Goal: Navigation & Orientation: Find specific page/section

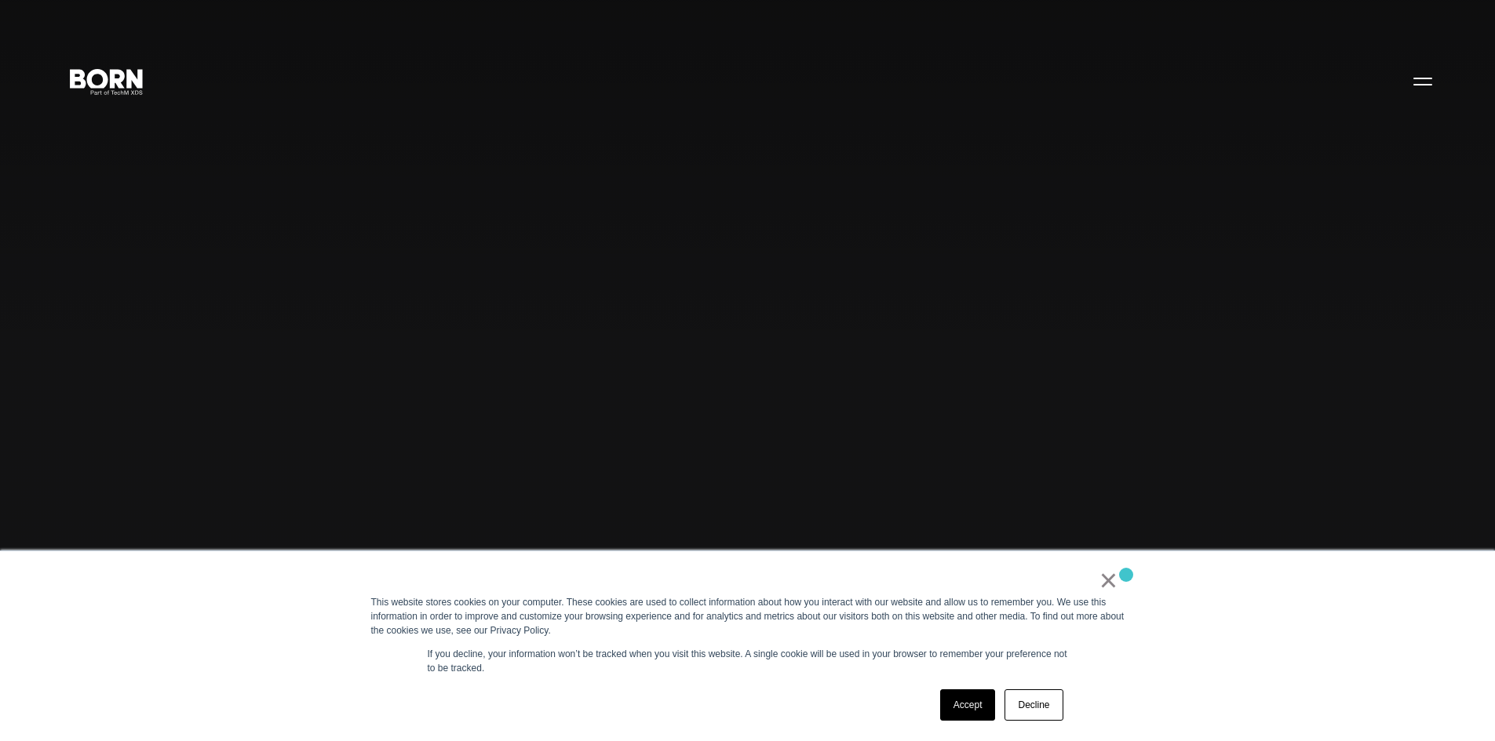
click at [1126, 575] on div "× This website stores cookies on your computer. These cookies are used to colle…" at bounding box center [747, 647] width 785 height 190
click at [1116, 581] on link "×" at bounding box center [1108, 580] width 19 height 14
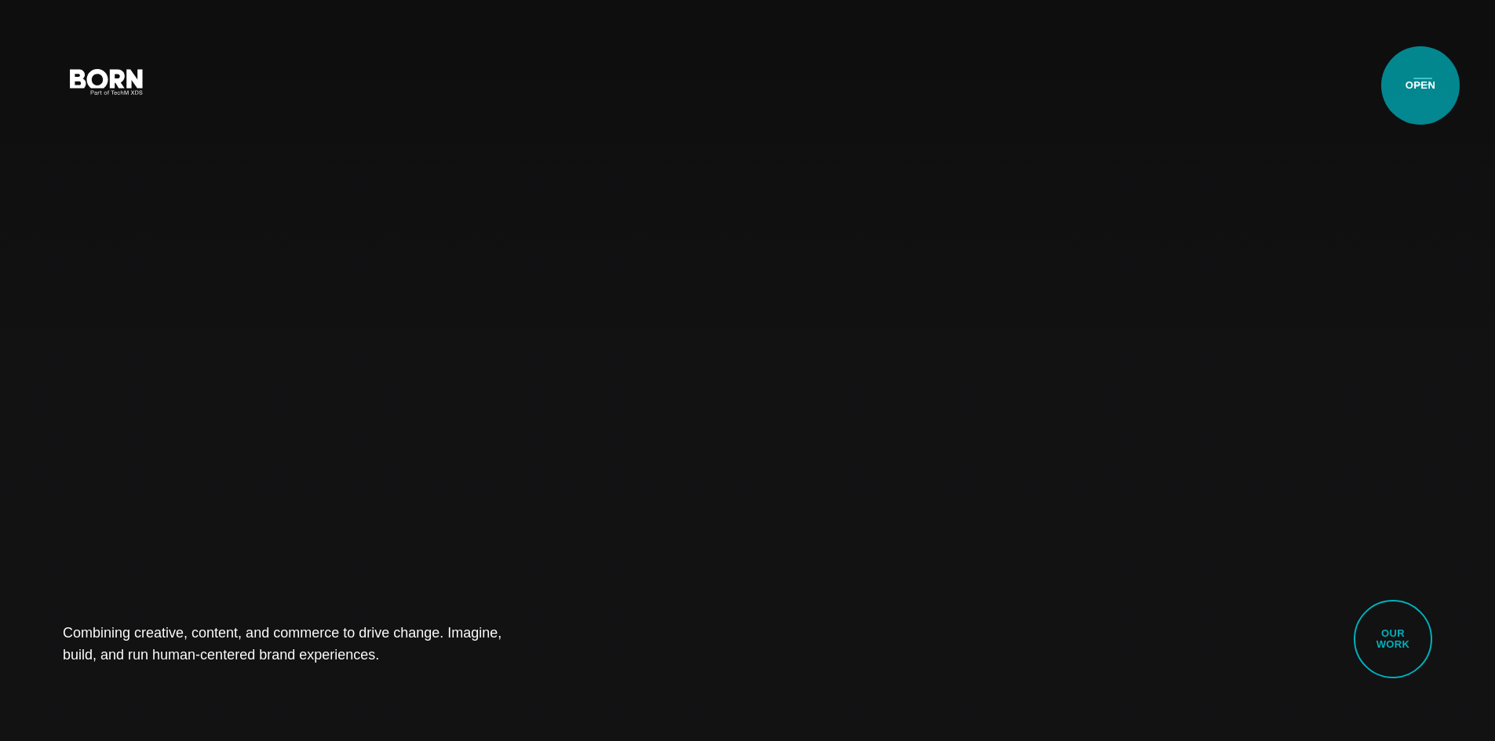
click at [1420, 86] on button "Primary Menu" at bounding box center [1423, 80] width 38 height 33
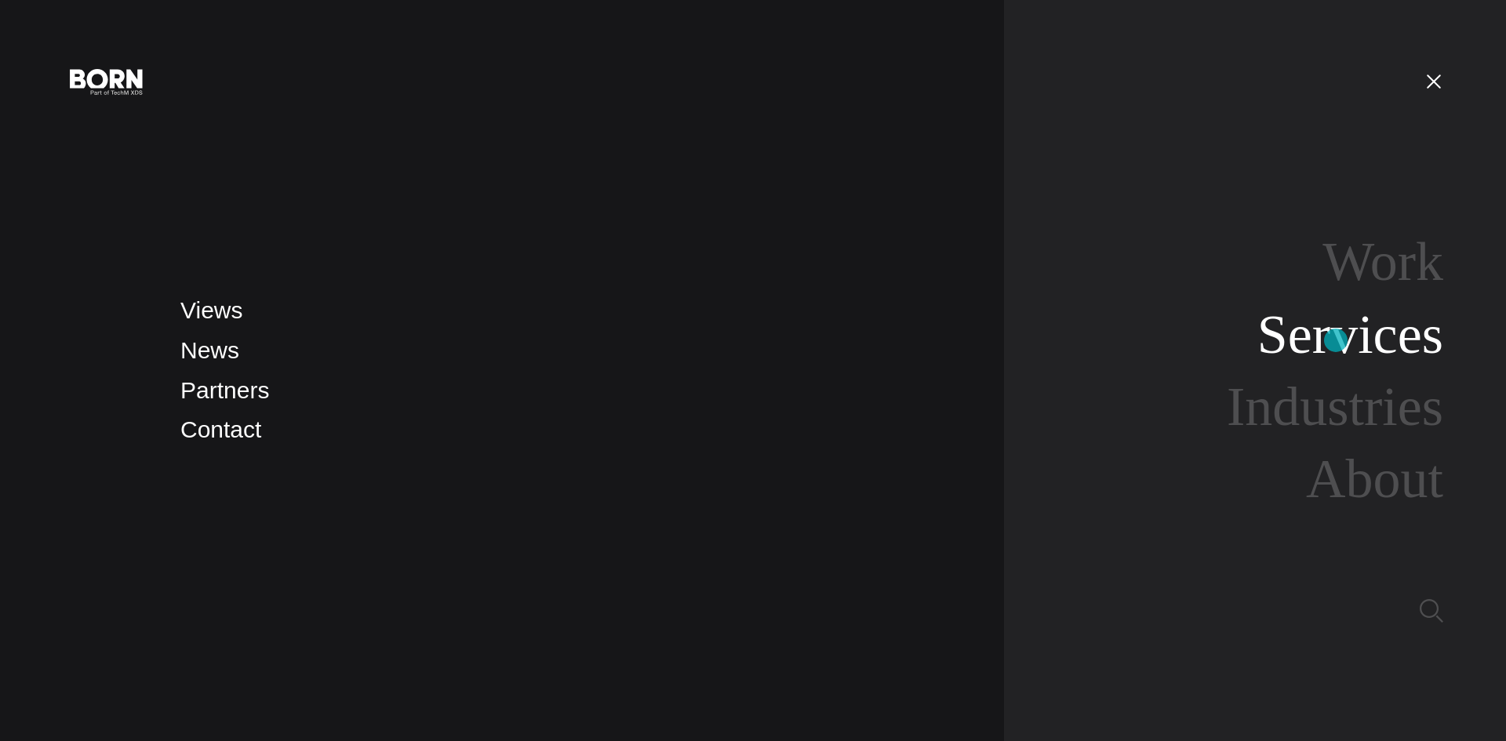
click at [1336, 340] on link "Services" at bounding box center [1351, 334] width 186 height 60
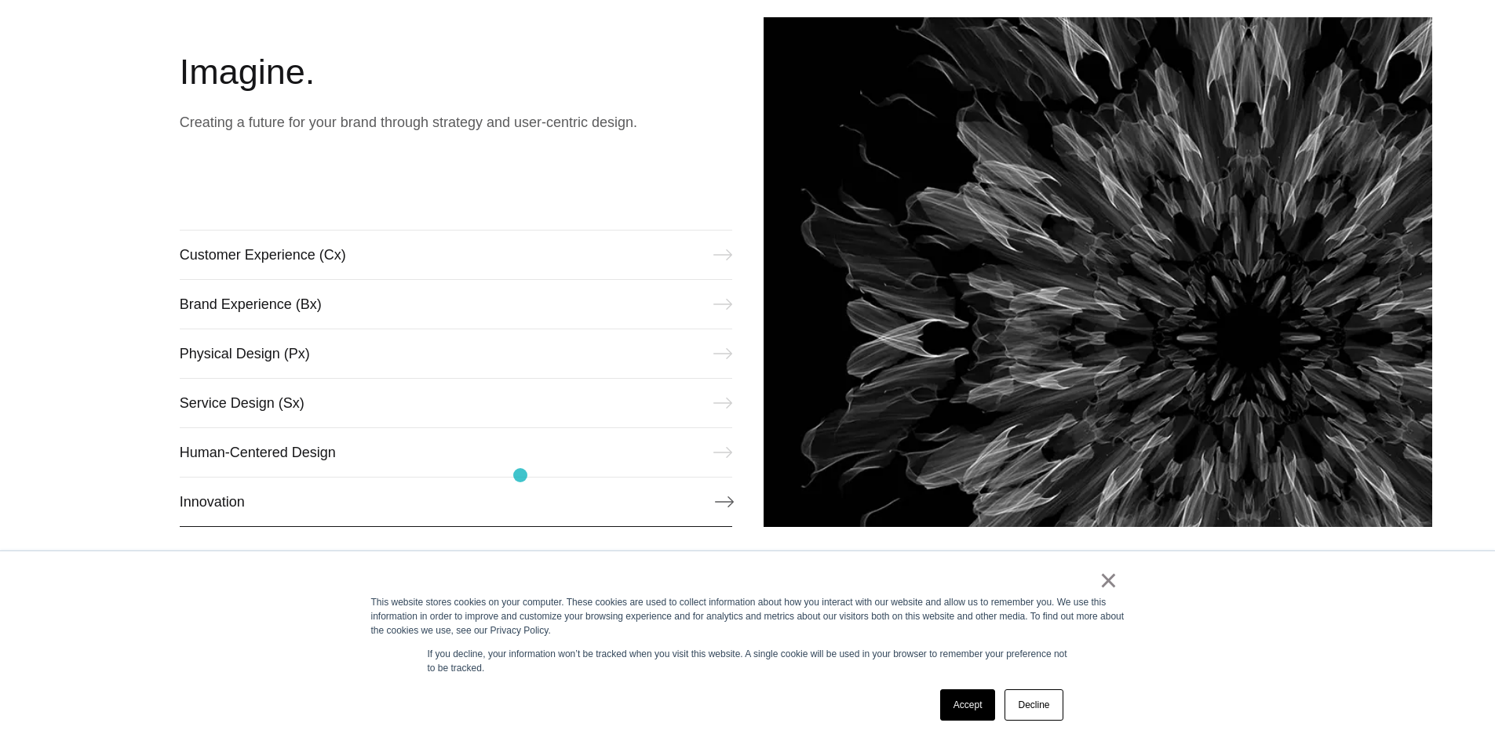
scroll to position [785, 0]
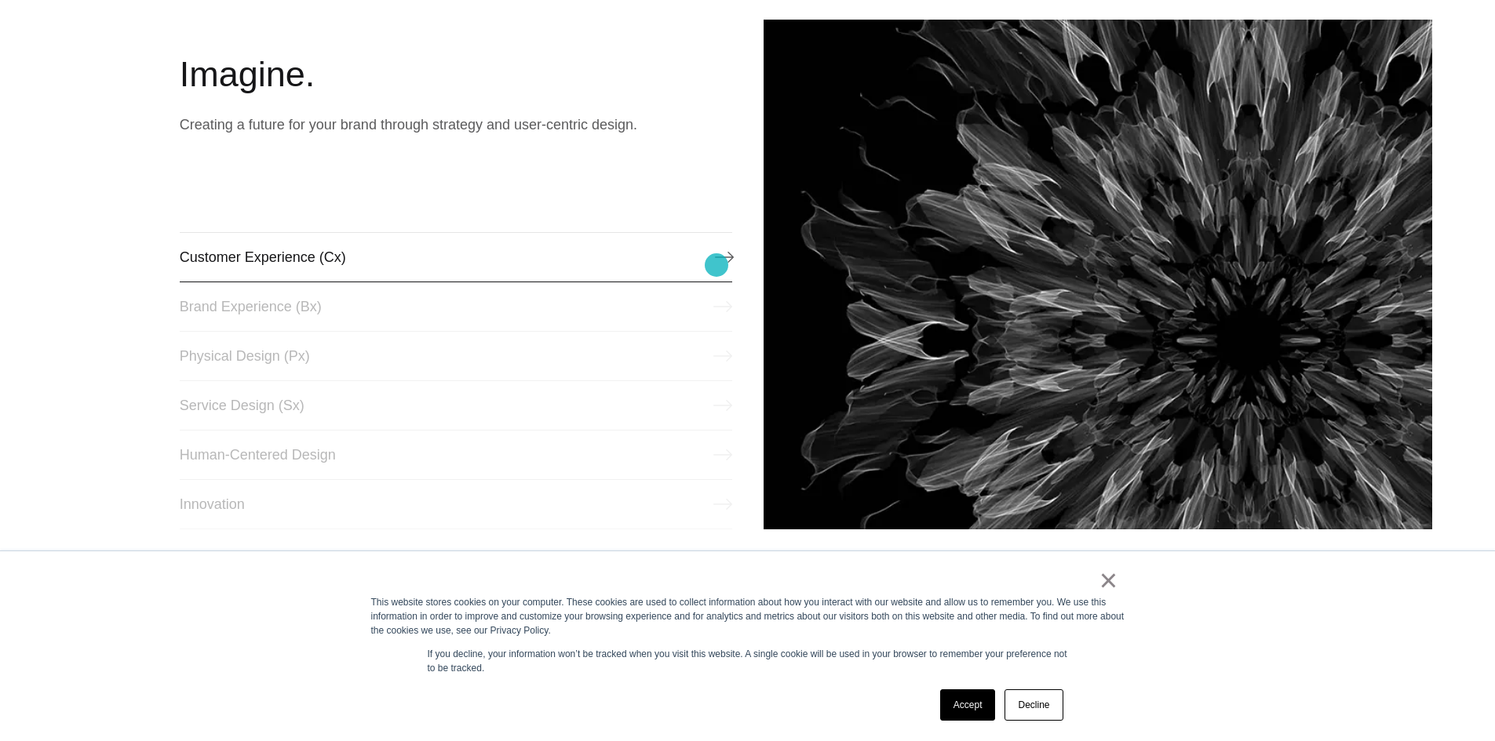
click at [717, 265] on link "Customer Experience (Cx)" at bounding box center [456, 257] width 552 height 50
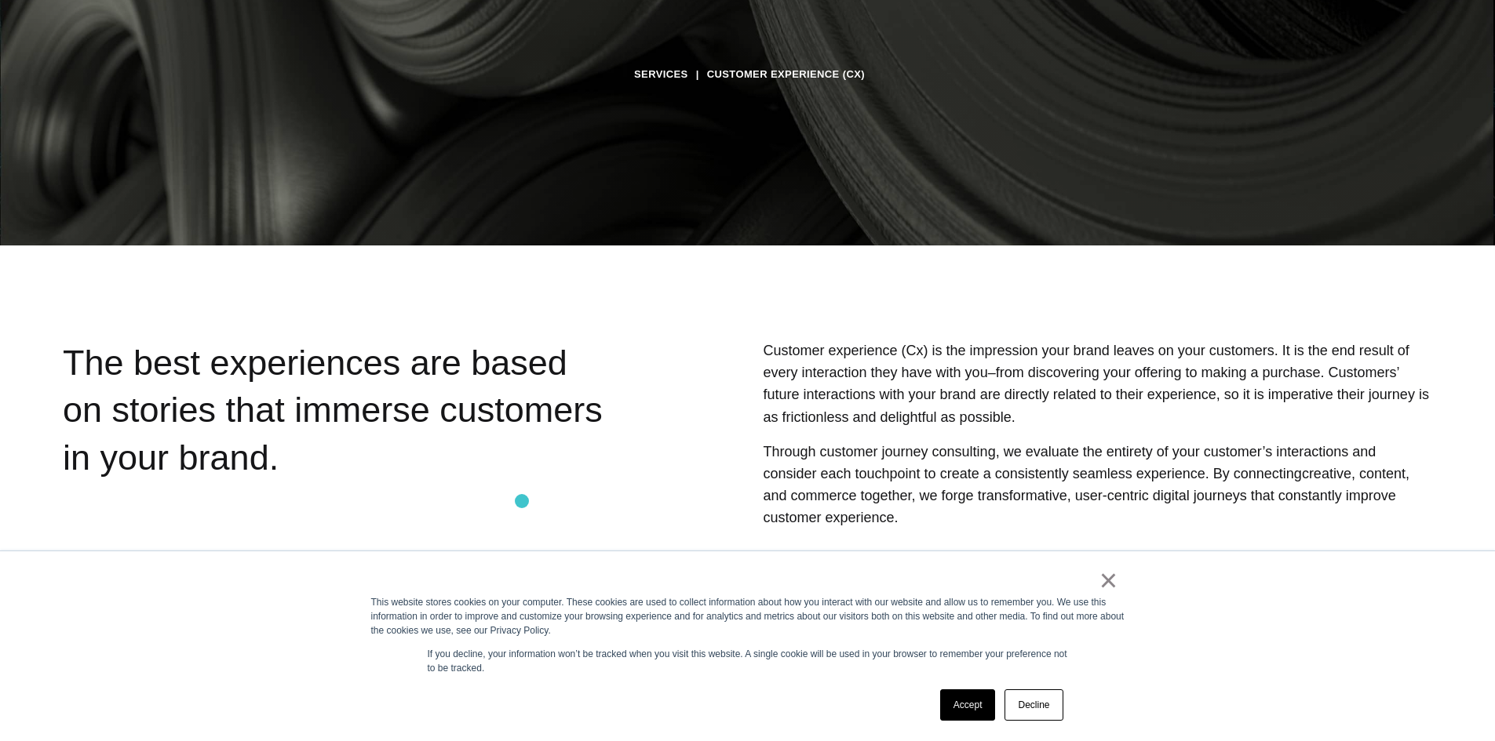
scroll to position [549, 0]
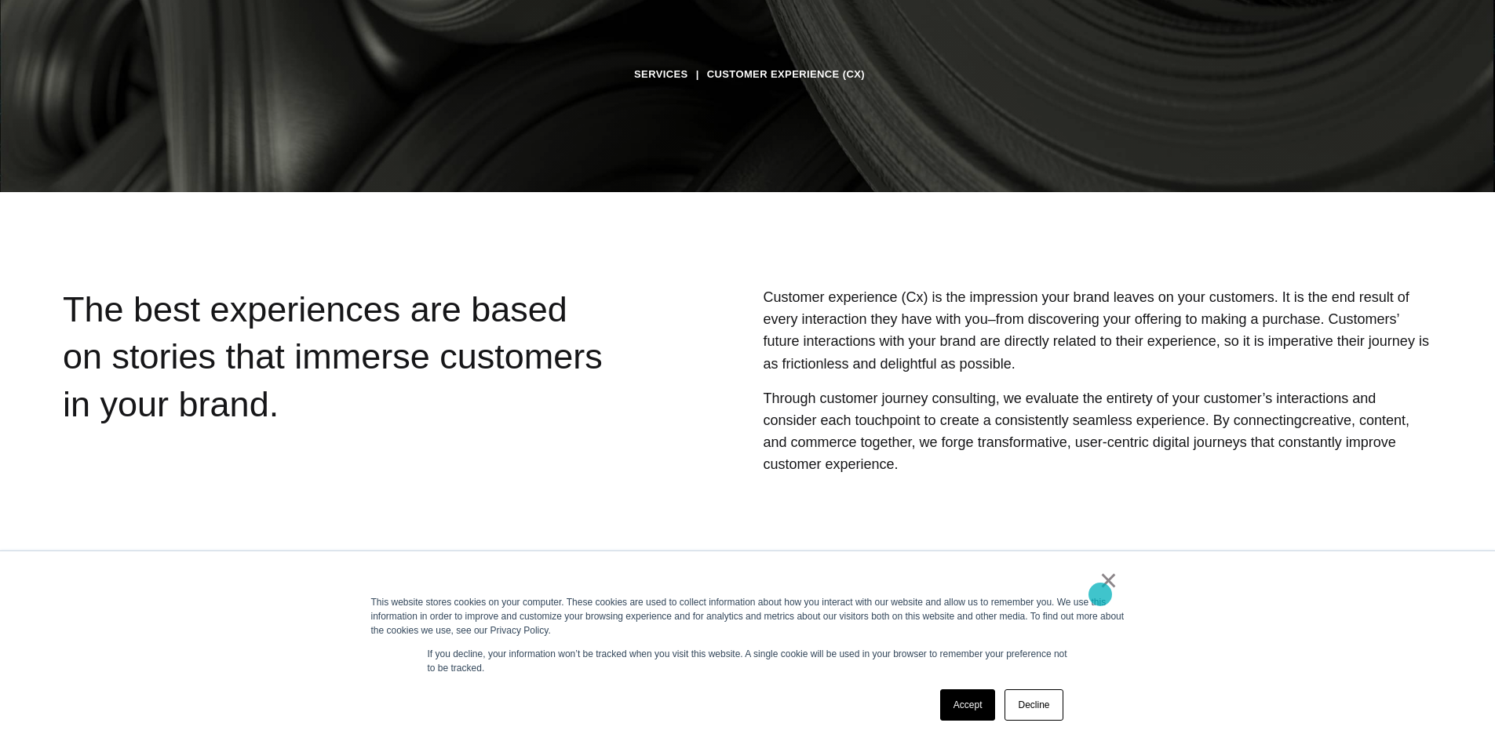
click at [1105, 575] on link "×" at bounding box center [1108, 580] width 19 height 14
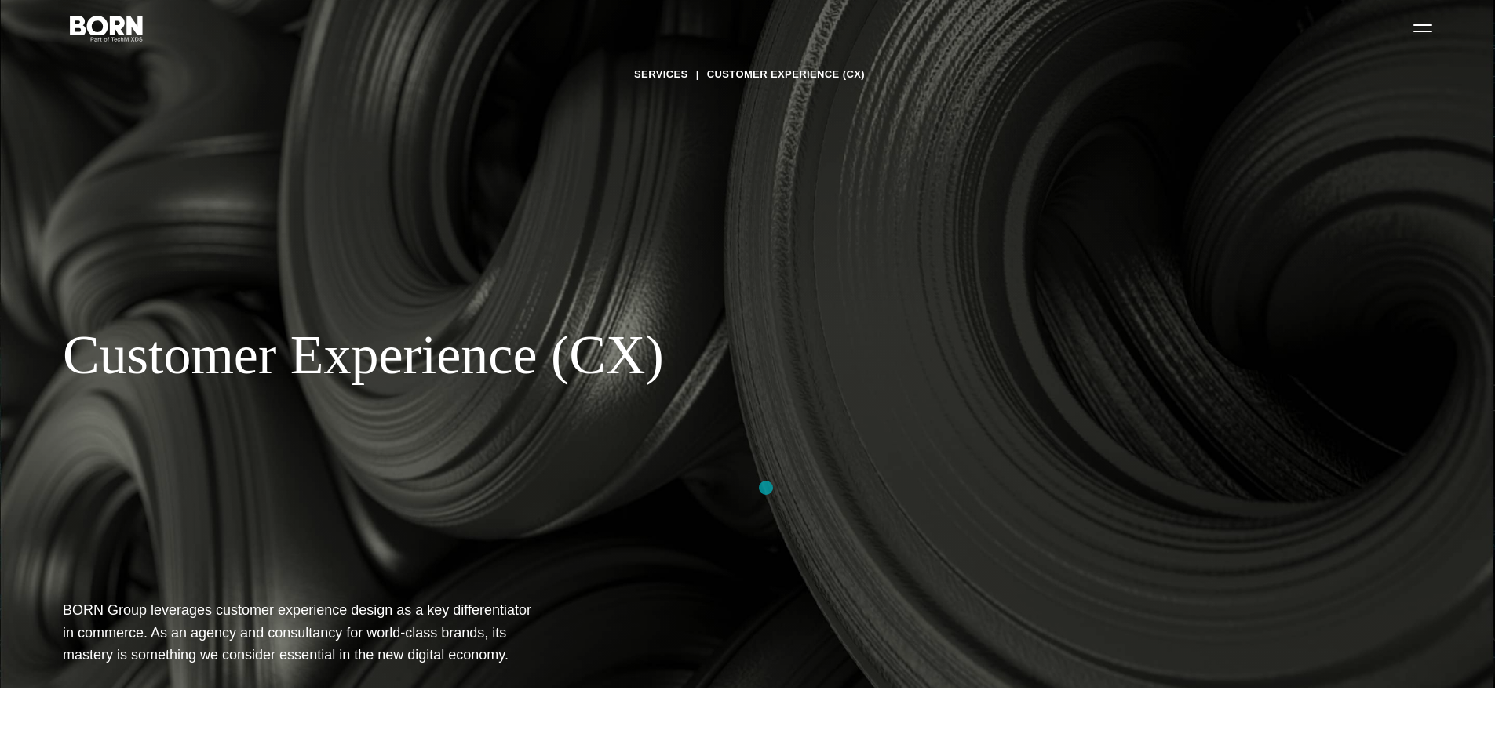
scroll to position [78, 0]
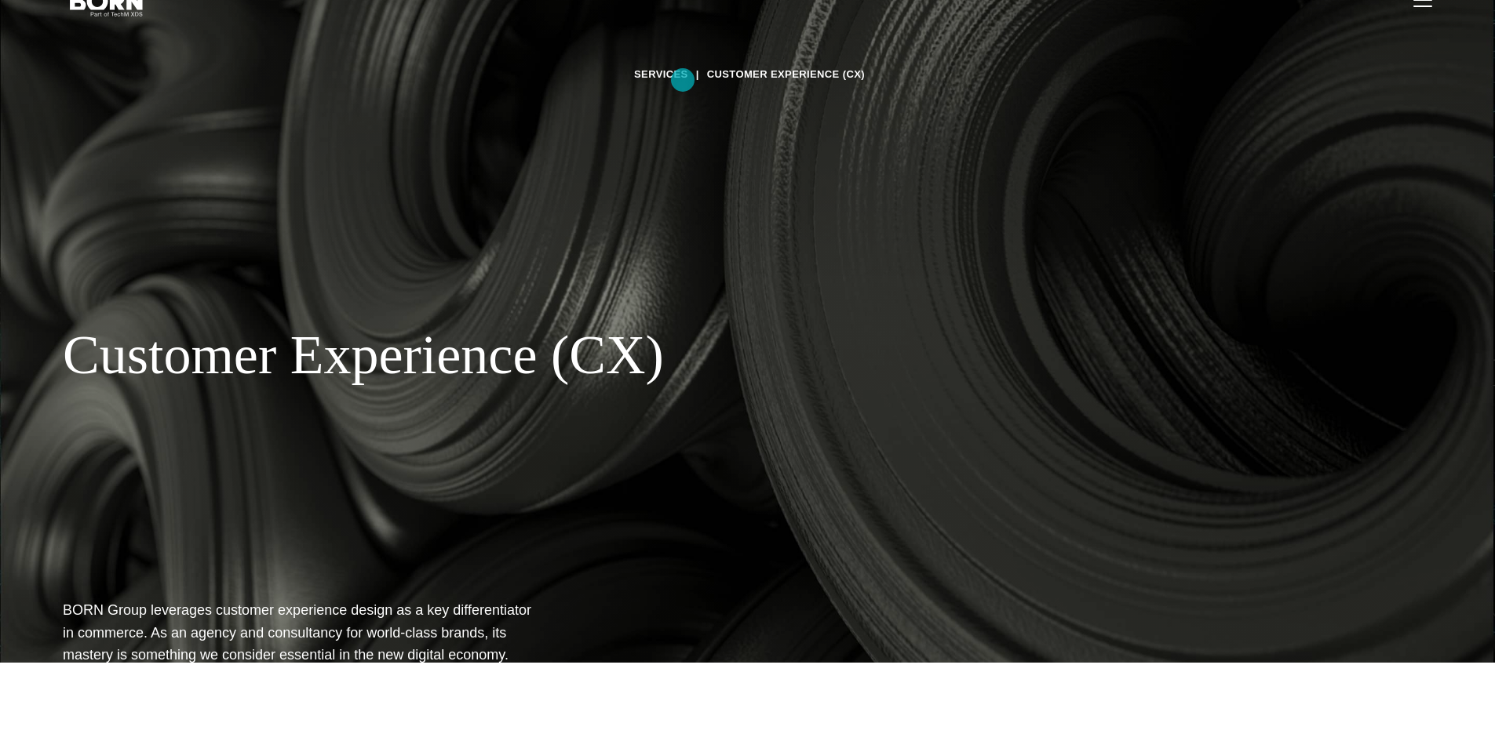
click at [683, 80] on link "Services" at bounding box center [661, 75] width 54 height 24
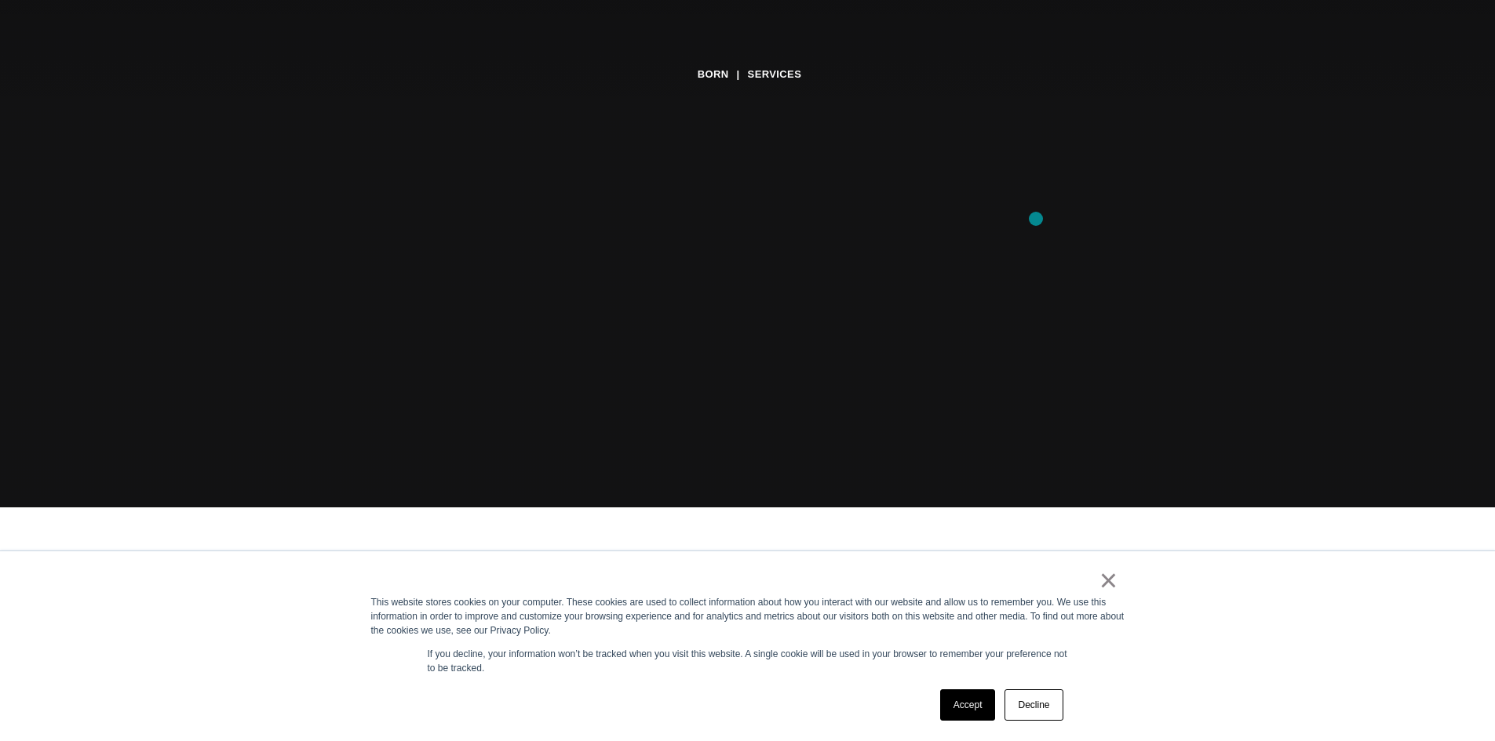
scroll to position [235, 0]
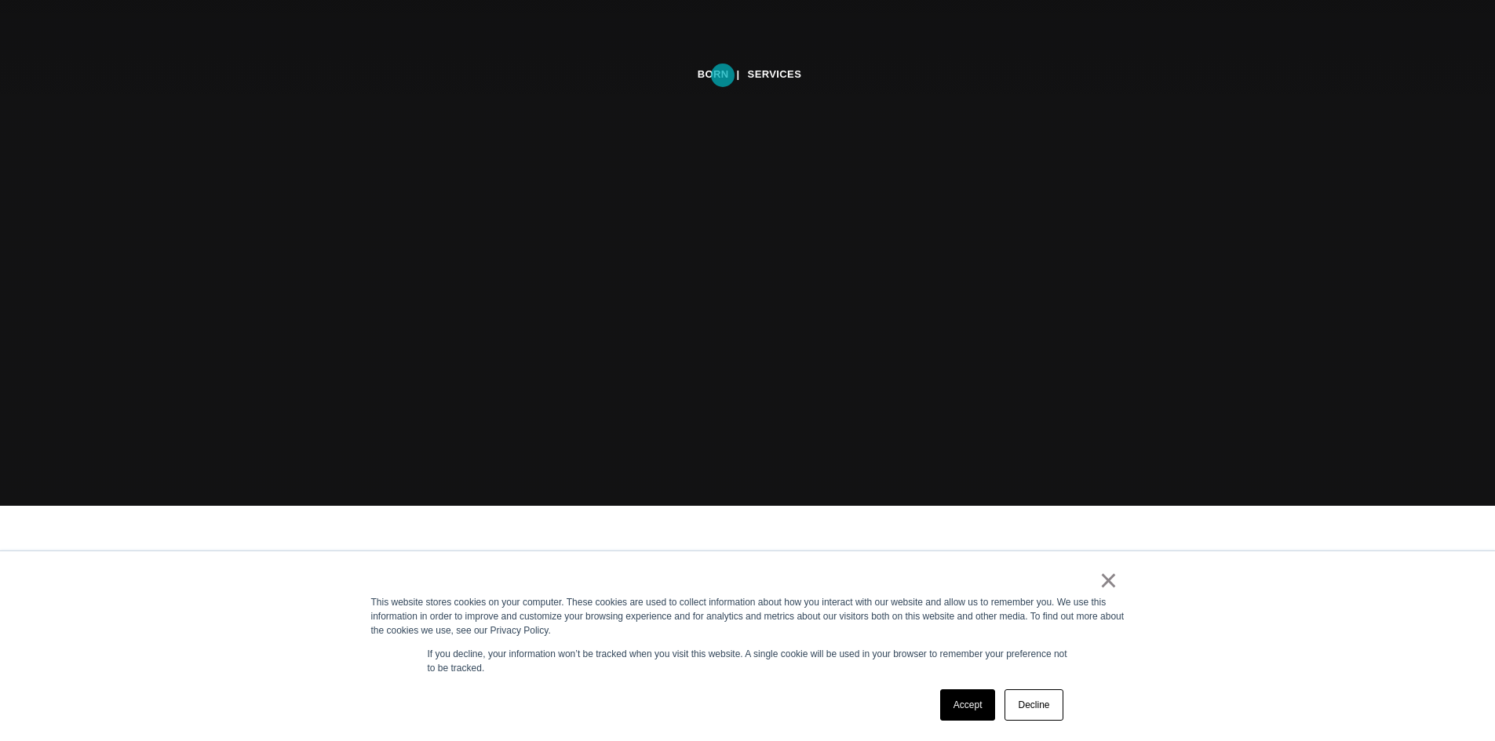
click at [723, 75] on link "BORN" at bounding box center [712, 75] width 31 height 24
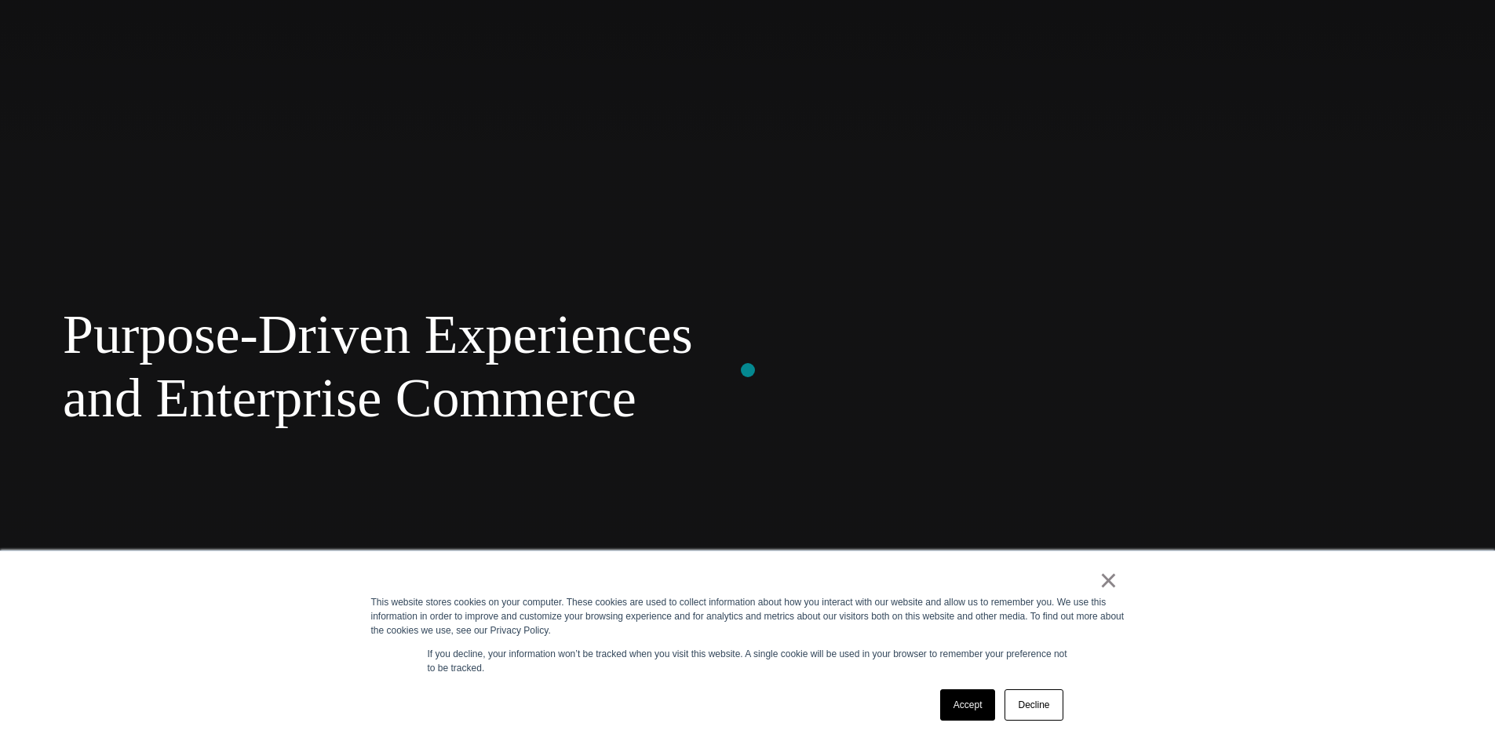
scroll to position [314, 0]
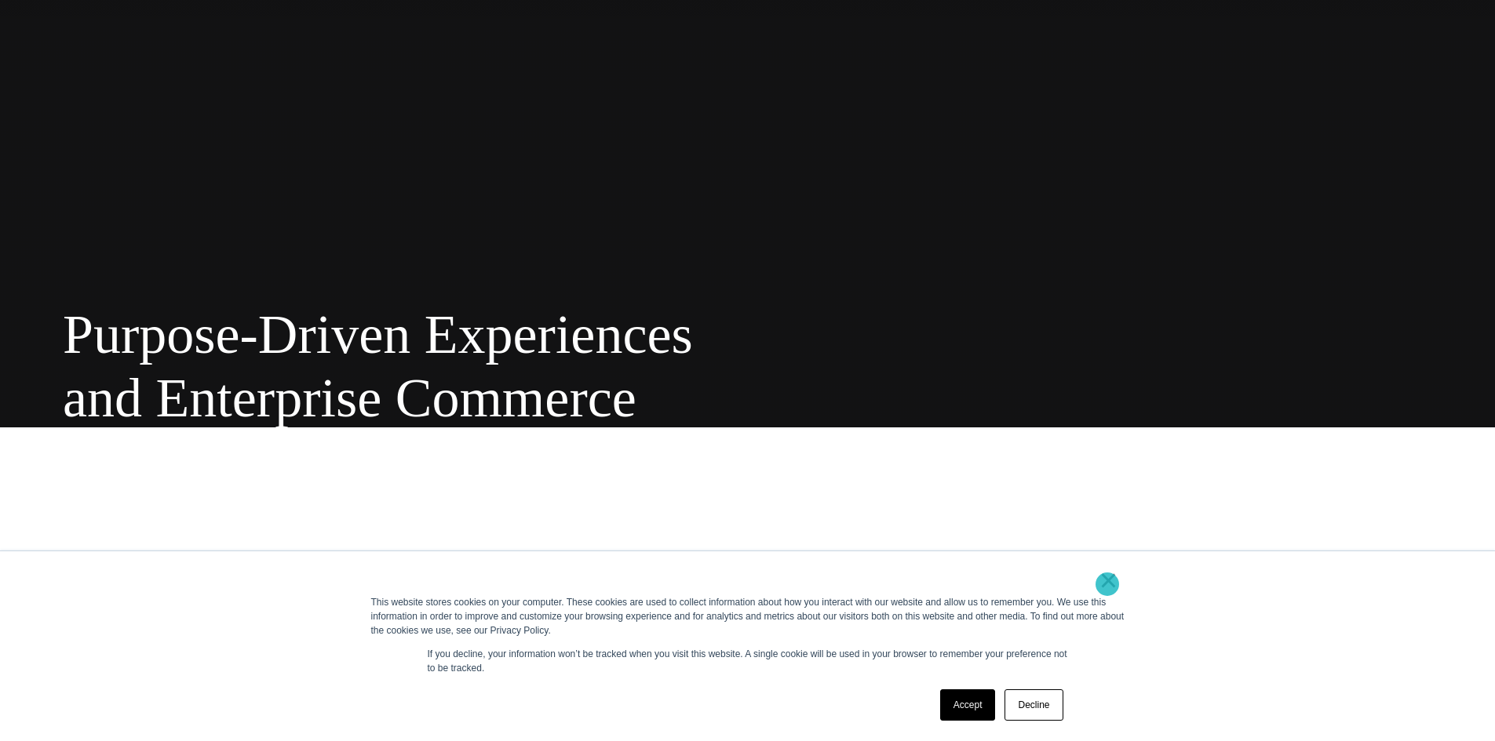
click at [1107, 584] on link "×" at bounding box center [1108, 580] width 19 height 14
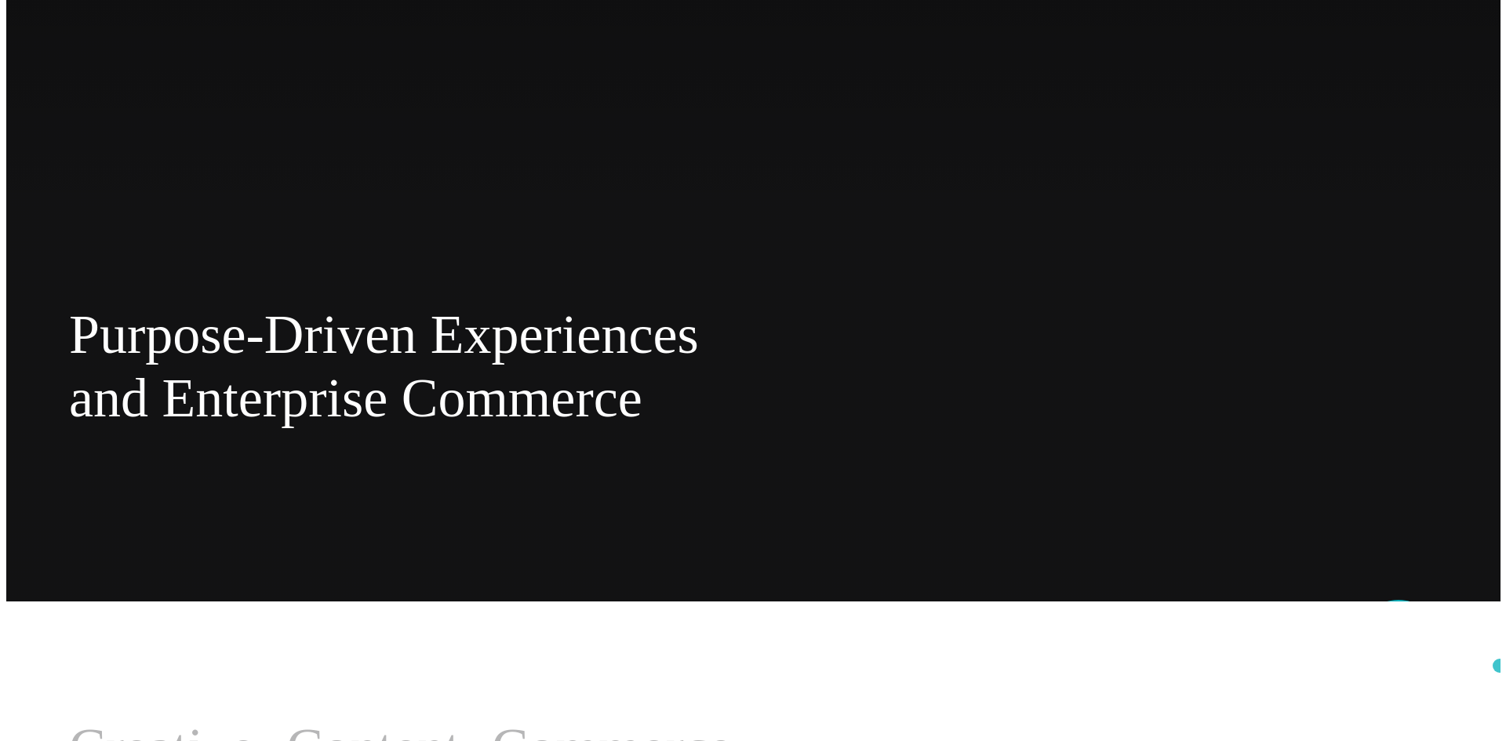
scroll to position [0, 0]
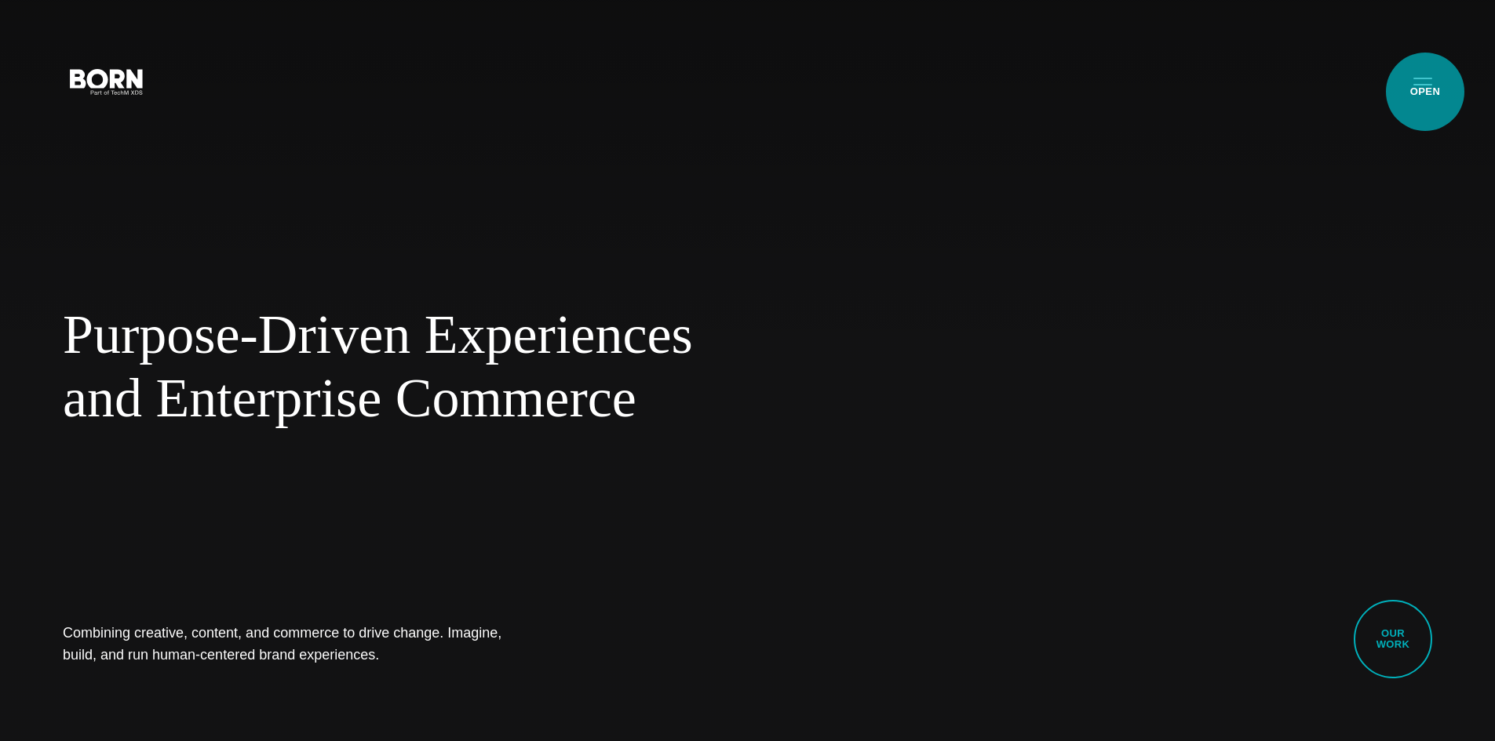
click at [1425, 92] on button "Primary Menu" at bounding box center [1423, 80] width 38 height 33
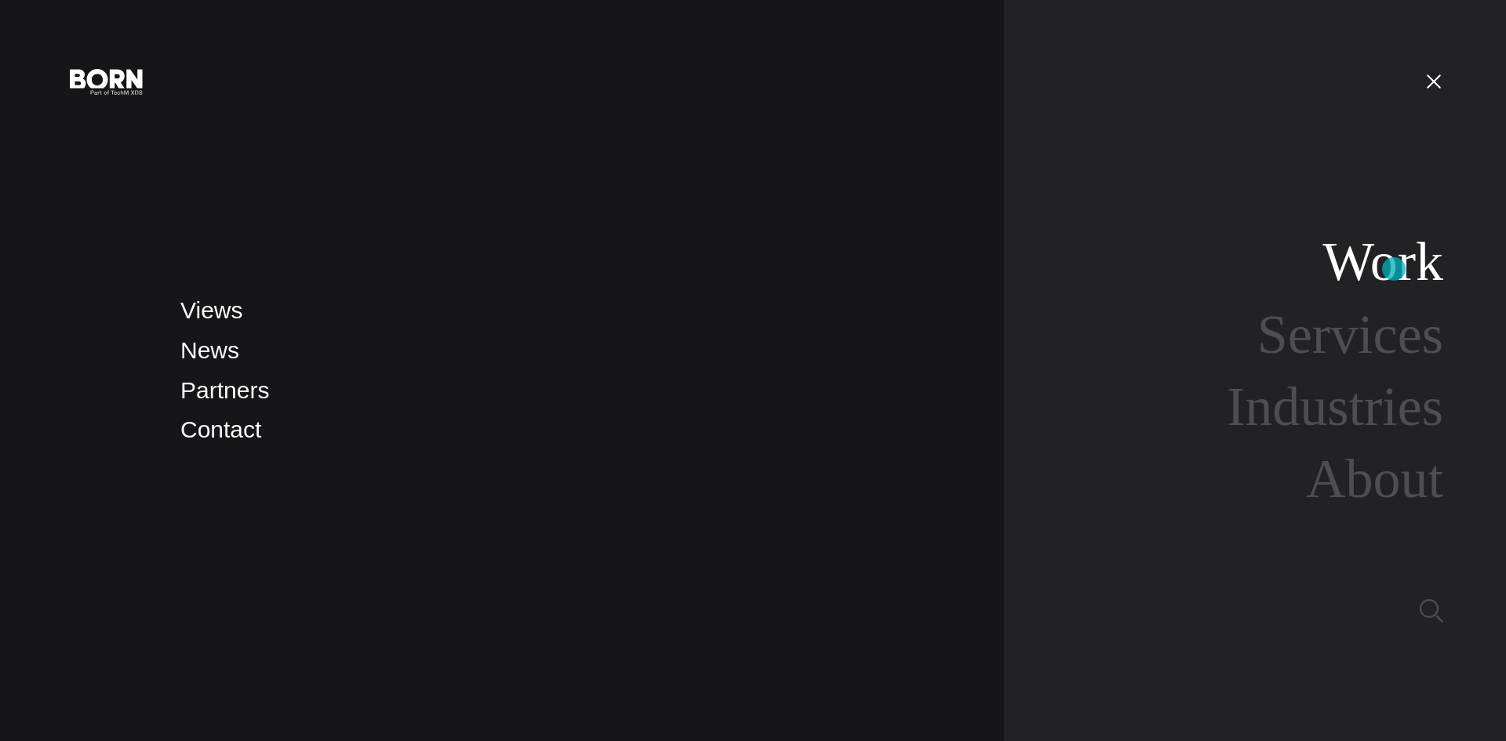
click at [1394, 269] on link "Work" at bounding box center [1383, 261] width 121 height 60
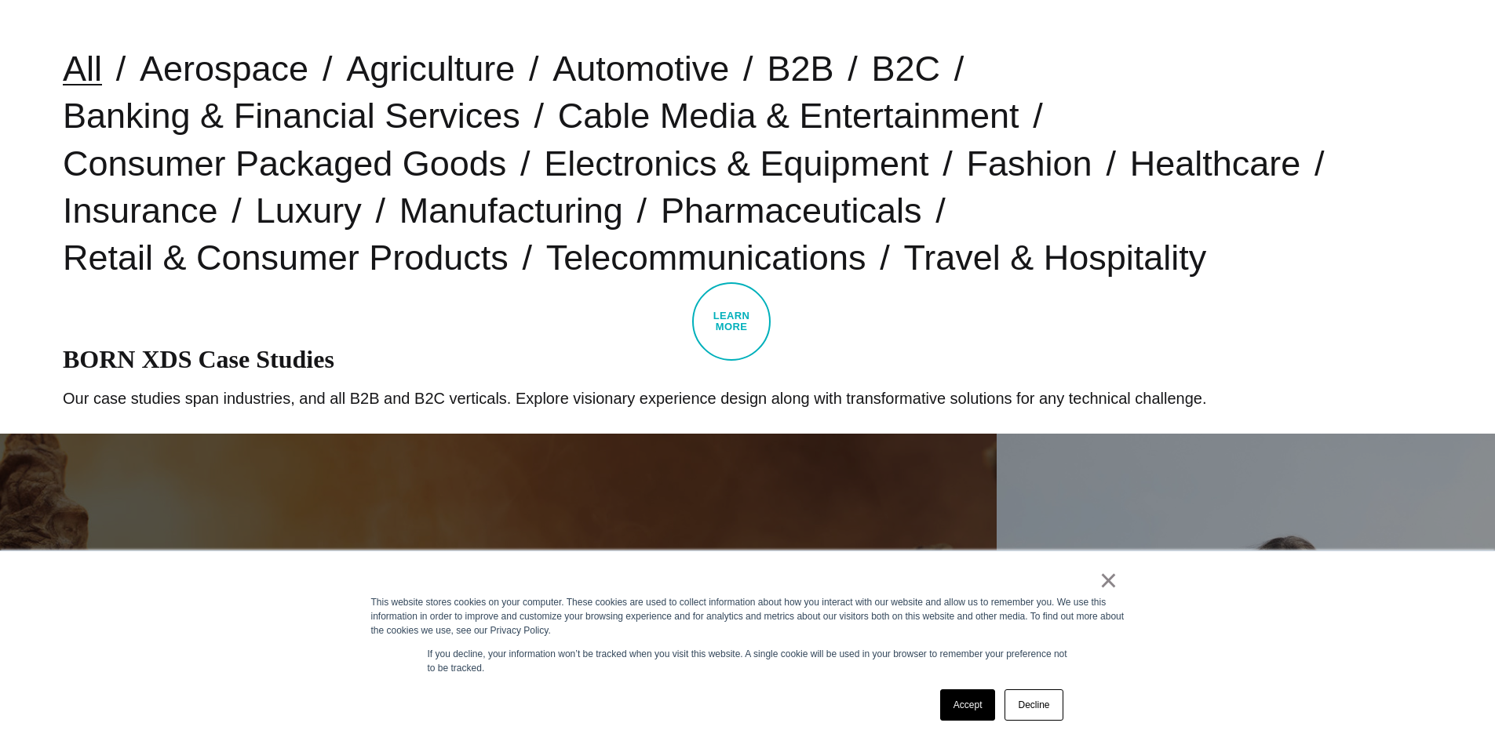
scroll to position [392, 0]
